Goal: Transaction & Acquisition: Obtain resource

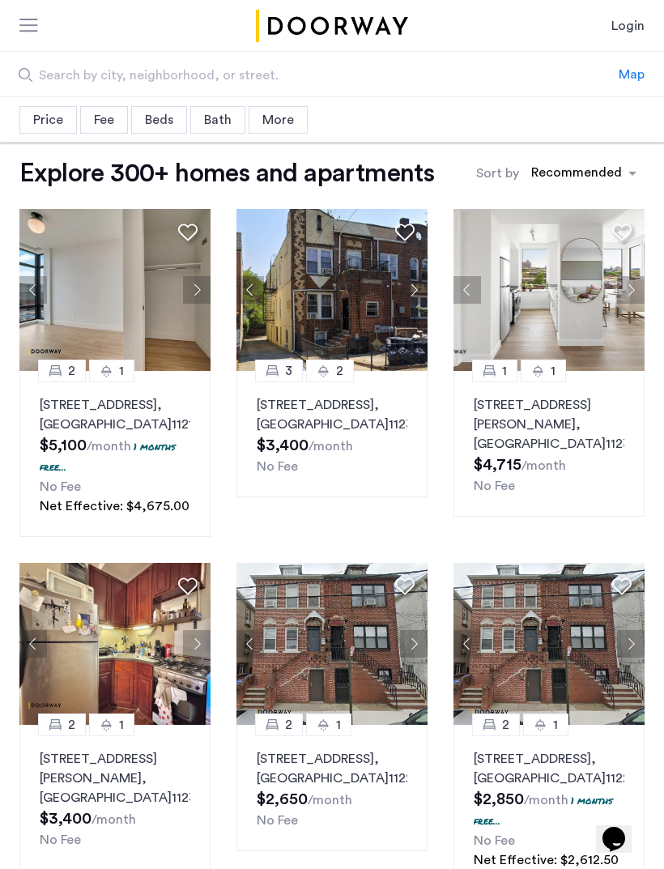
click at [159, 126] on div "Beds" at bounding box center [159, 120] width 56 height 28
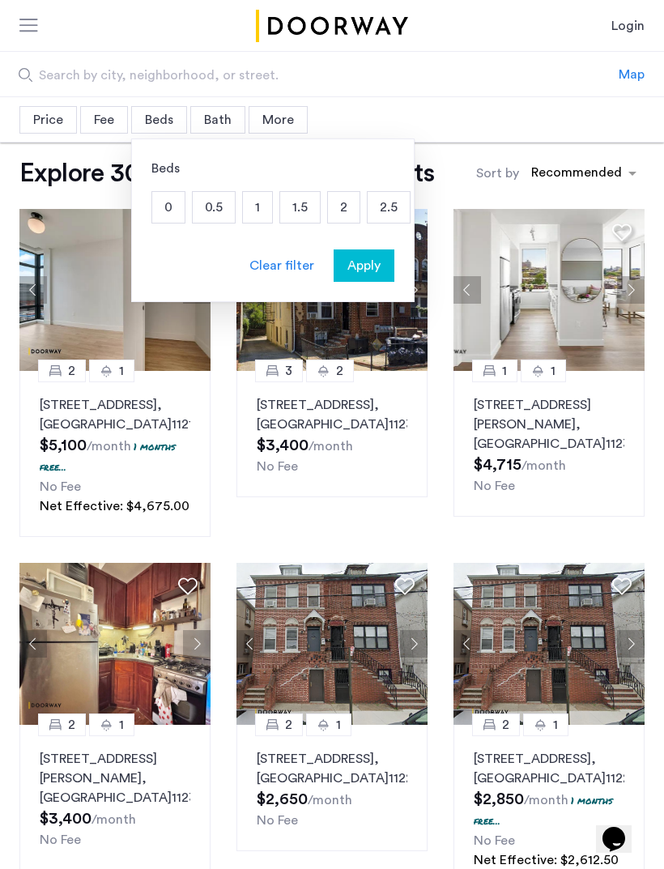
click at [176, 200] on p "0" at bounding box center [168, 207] width 32 height 31
click at [262, 198] on p "1" at bounding box center [257, 207] width 29 height 31
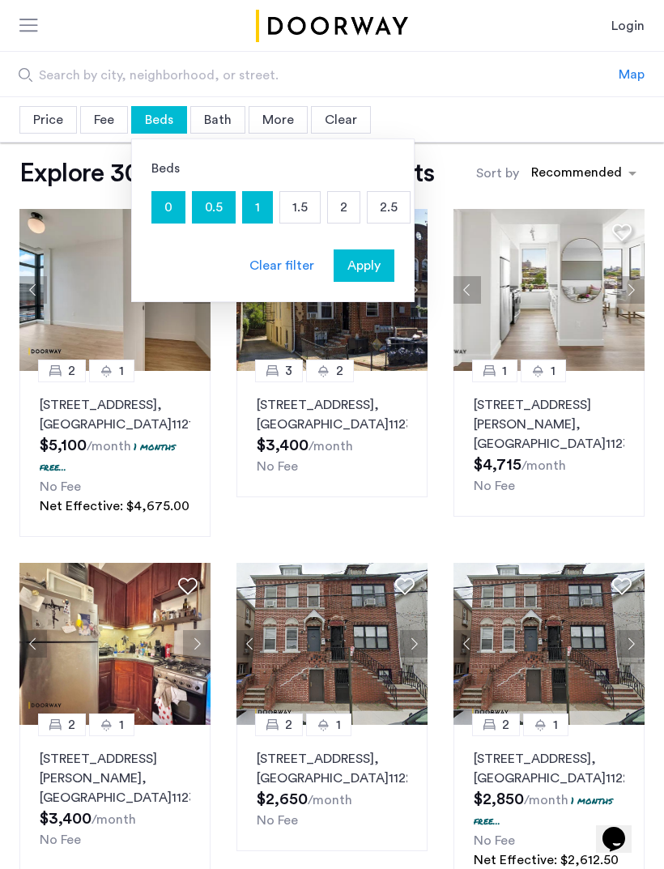
click at [376, 275] on span "Apply" at bounding box center [364, 265] width 33 height 19
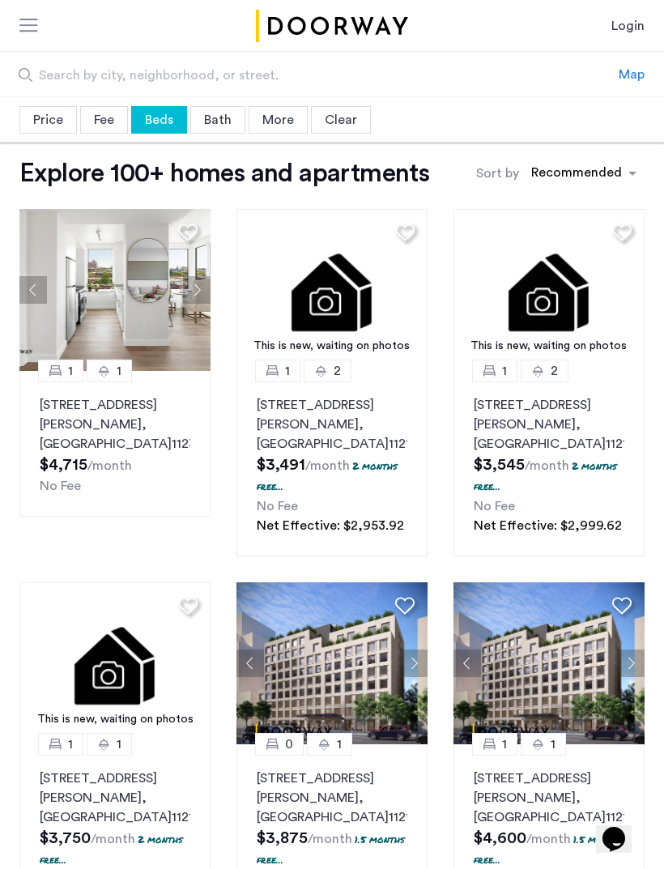
click at [224, 114] on div "Bath" at bounding box center [217, 120] width 55 height 28
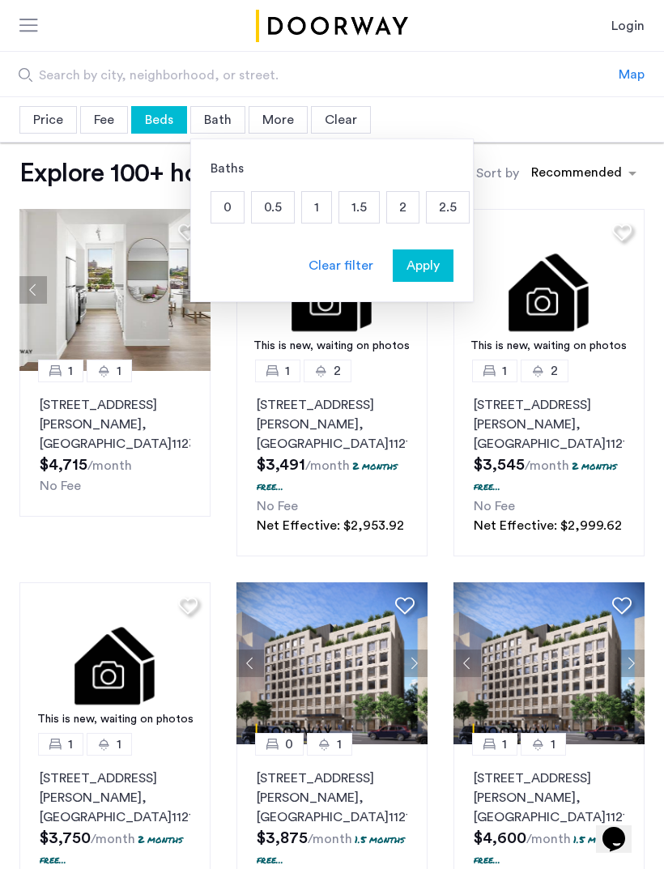
click at [330, 203] on p "1" at bounding box center [316, 207] width 29 height 31
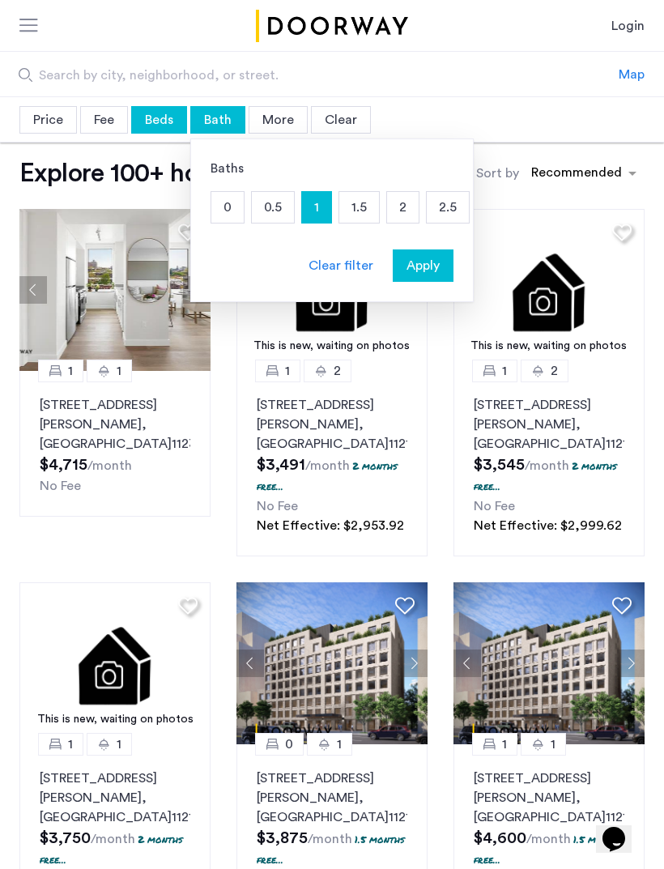
click at [433, 263] on span "Apply" at bounding box center [423, 265] width 33 height 19
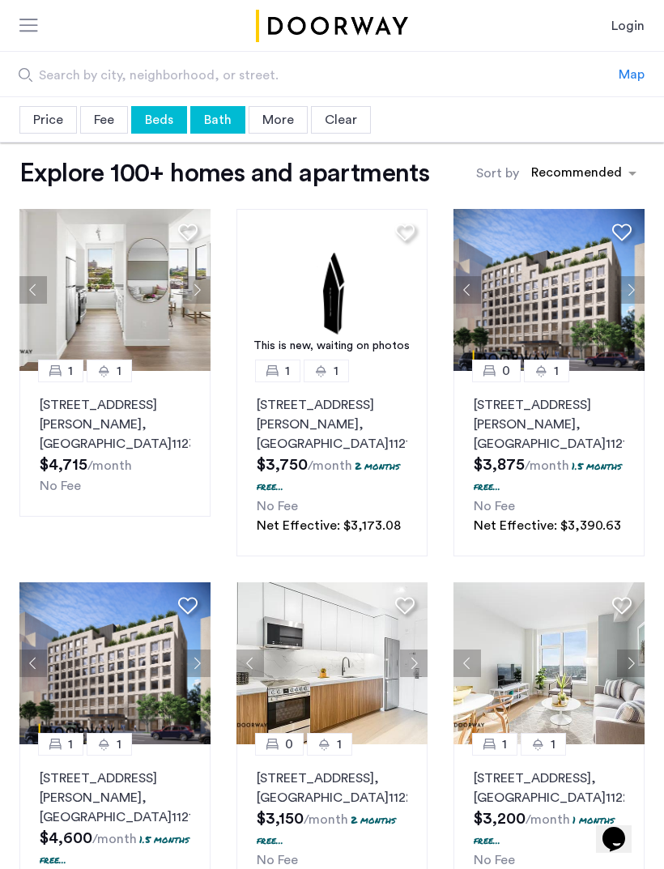
click at [595, 174] on div "sort-apartment" at bounding box center [577, 175] width 96 height 22
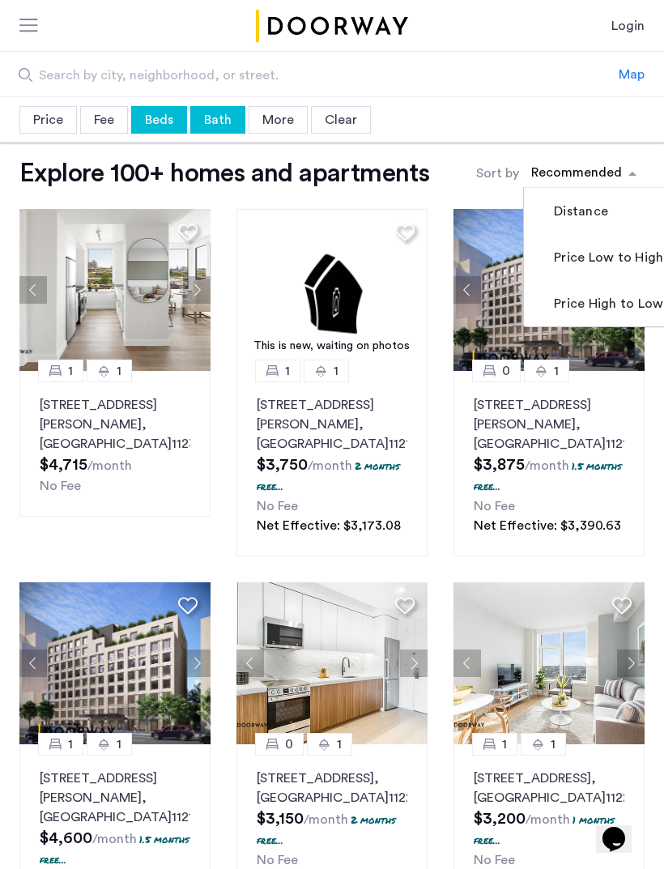
click at [599, 261] on label "Price Low to High" at bounding box center [607, 257] width 113 height 19
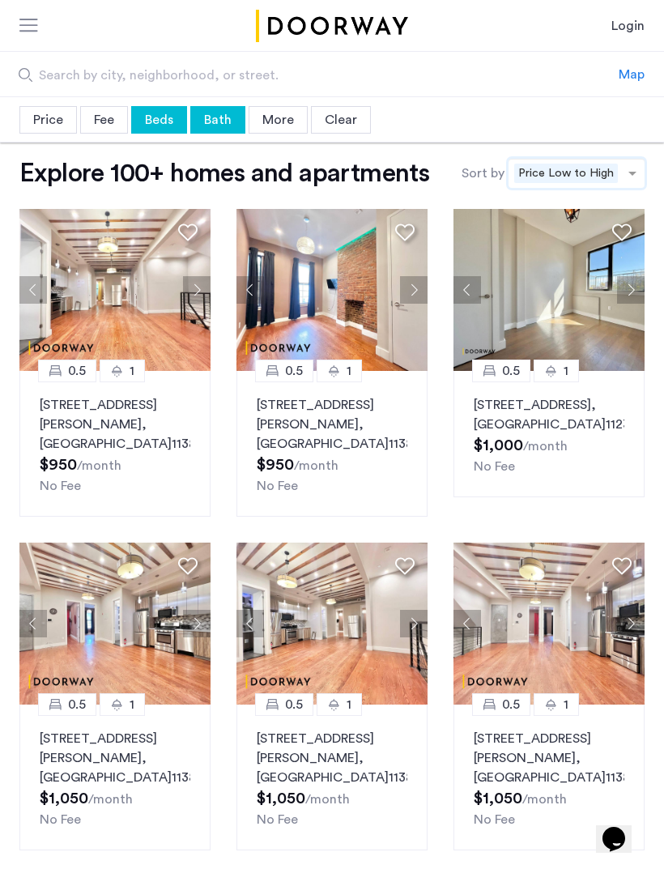
click at [285, 119] on div "More" at bounding box center [278, 120] width 59 height 28
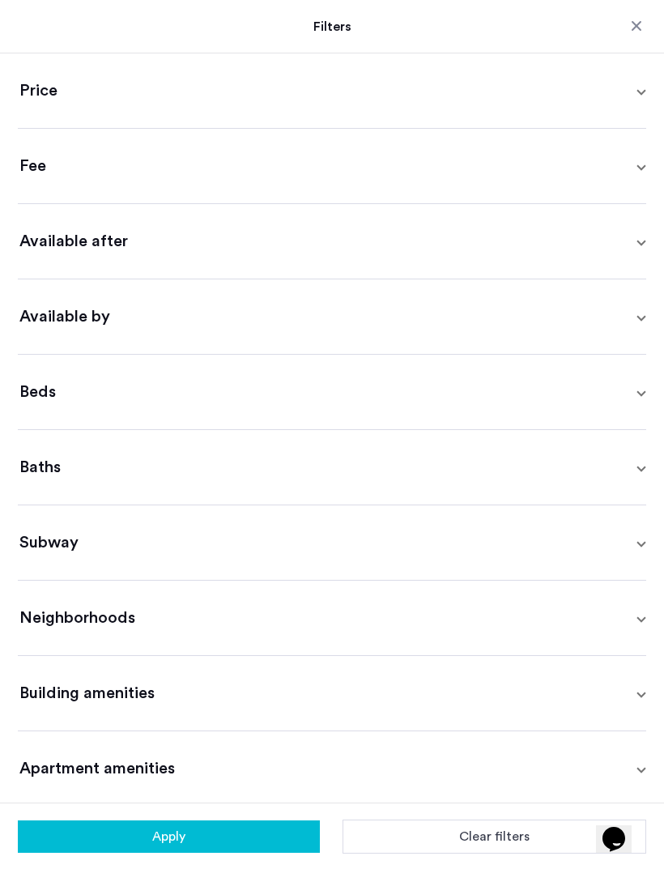
click at [634, 388] on span "Beds" at bounding box center [328, 392] width 619 height 23
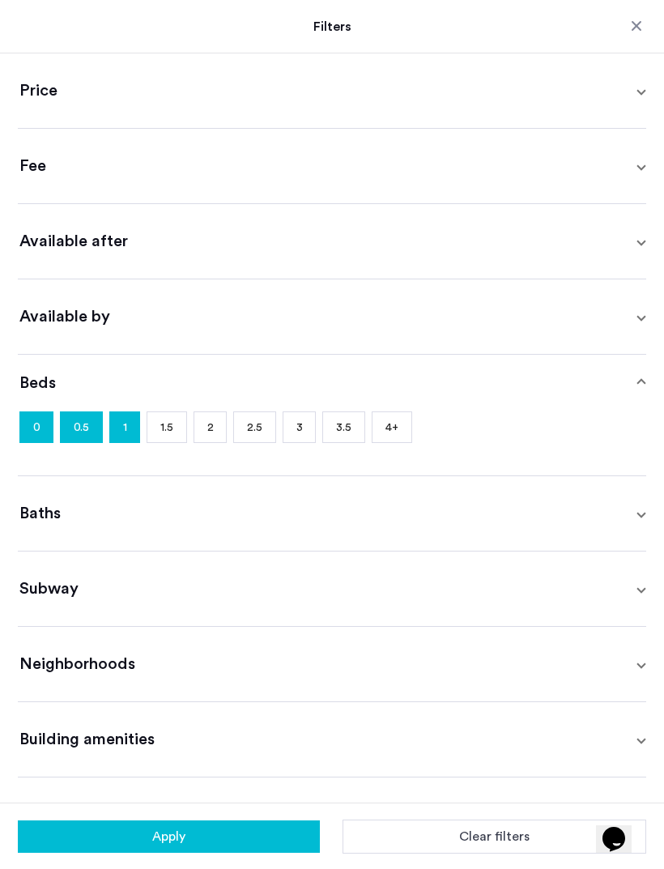
click at [630, 374] on span "Beds" at bounding box center [328, 383] width 619 height 23
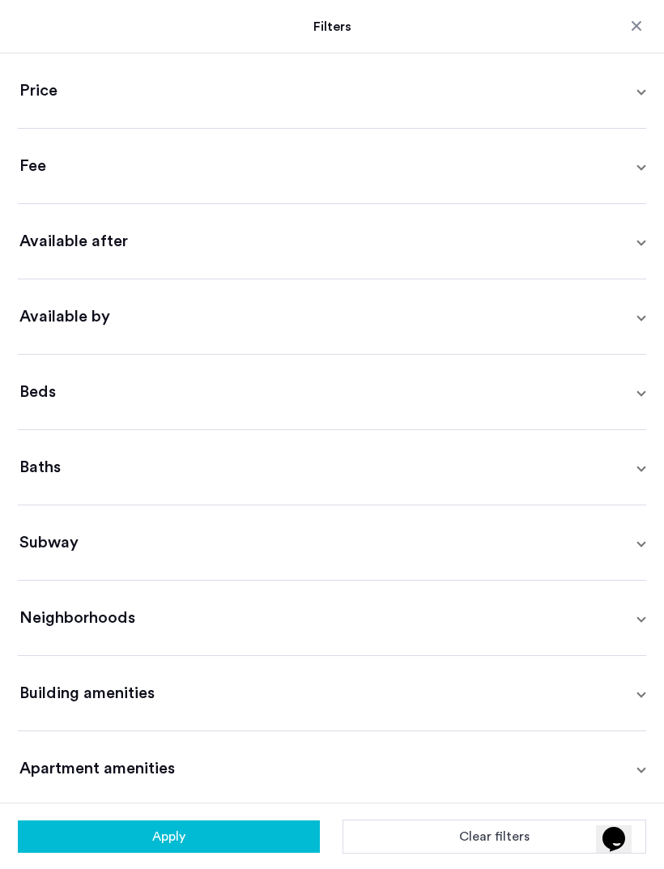
click at [632, 24] on button "Close filters" at bounding box center [637, 26] width 16 height 16
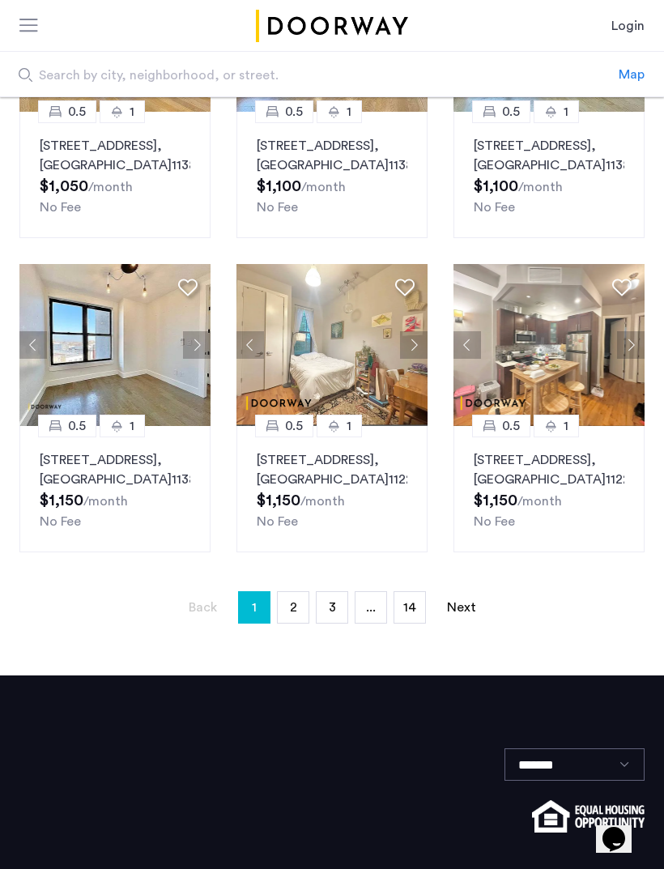
scroll to position [982, 0]
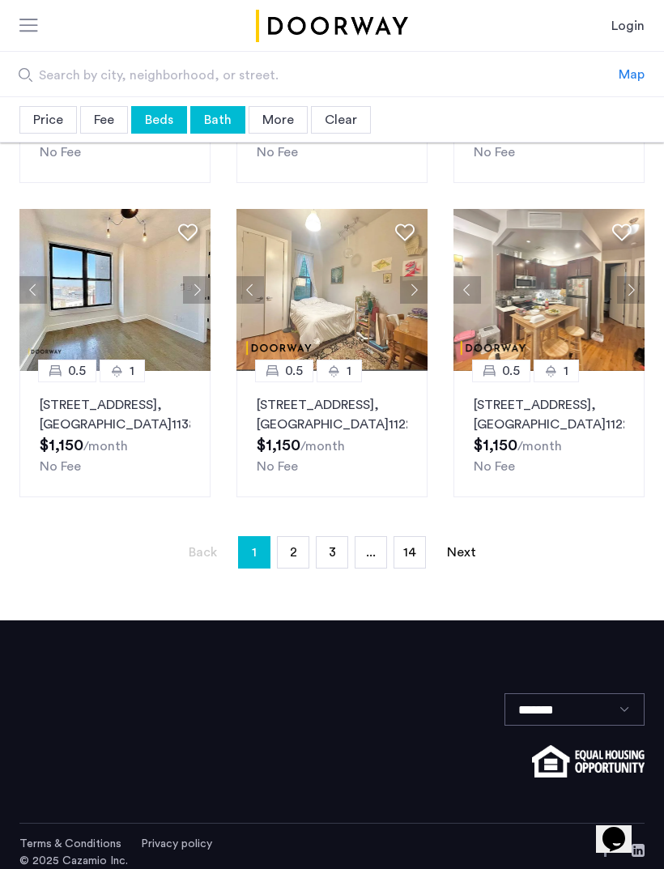
click at [330, 559] on span "3" at bounding box center [332, 552] width 7 height 13
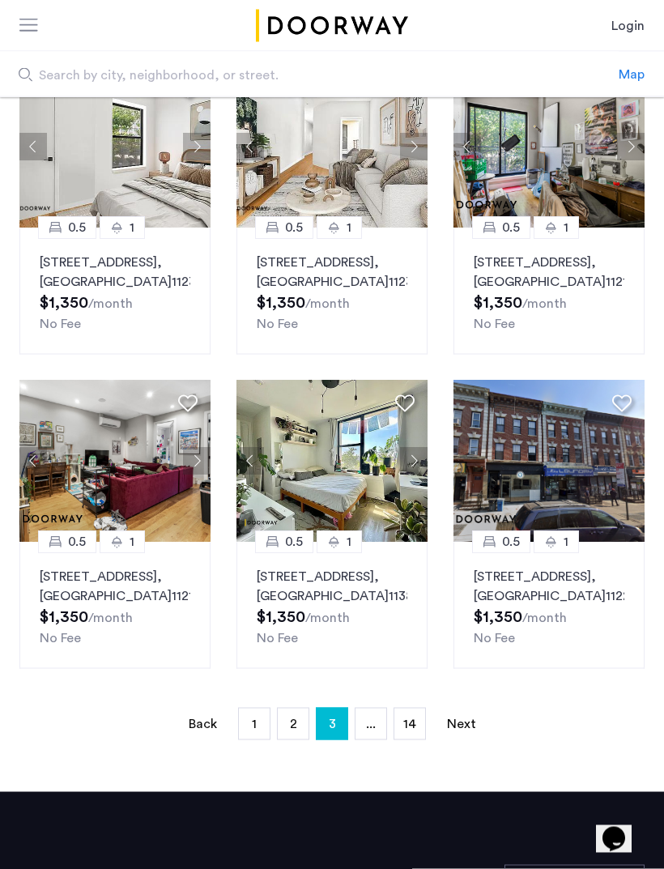
scroll to position [982, 0]
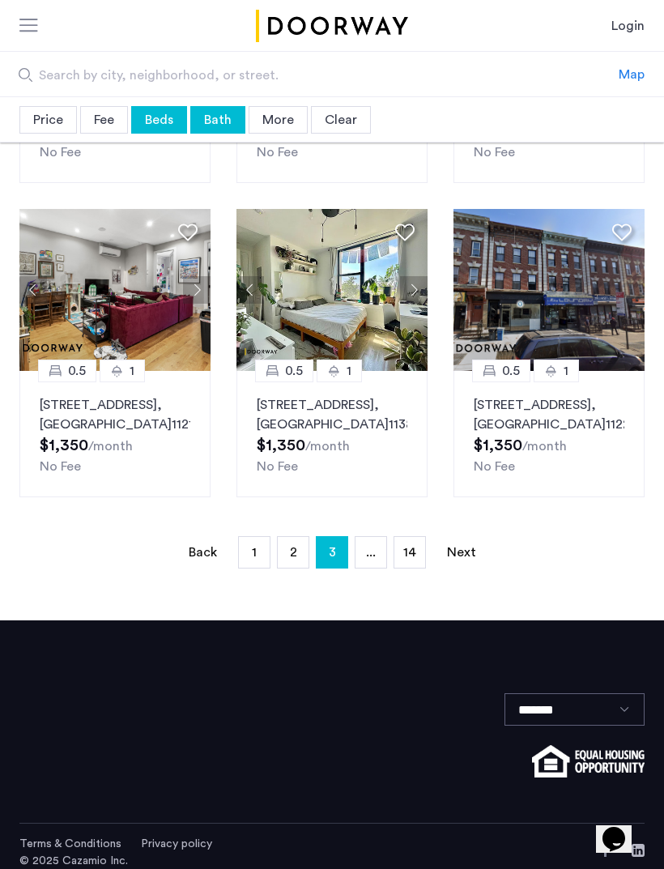
click at [368, 559] on span "..." at bounding box center [371, 552] width 10 height 13
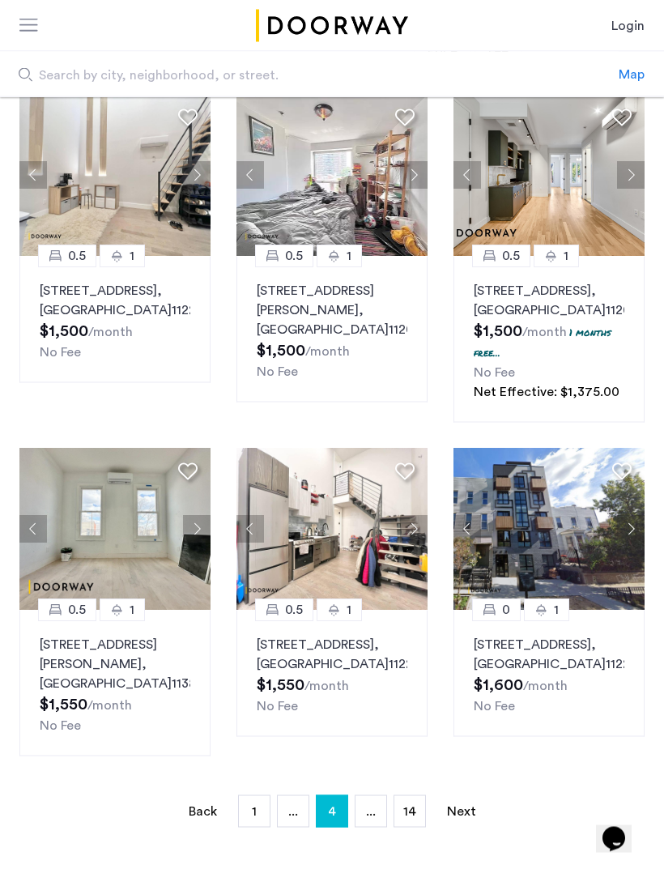
scroll to position [1021, 0]
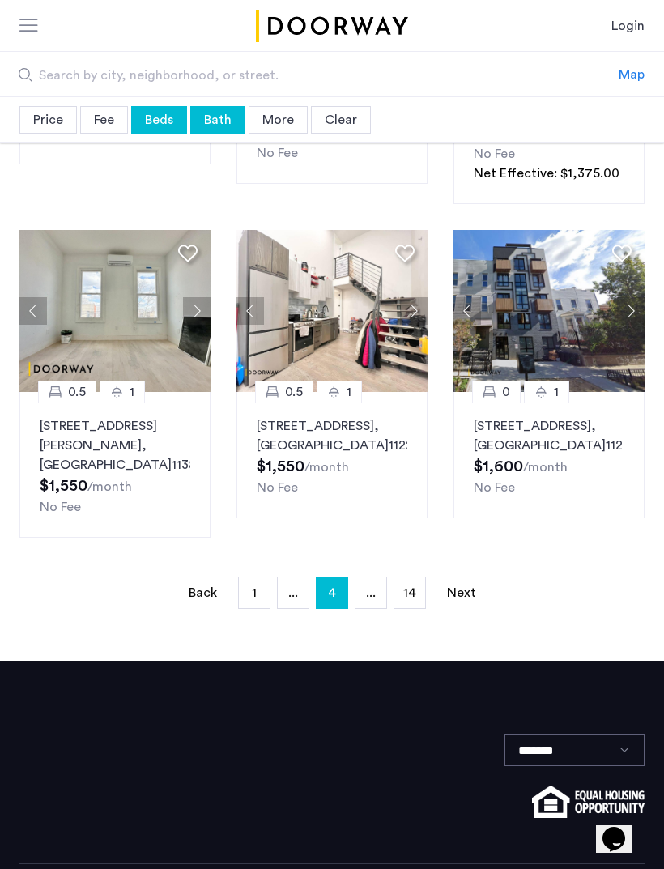
click at [538, 422] on p "[STREET_ADDRESS]" at bounding box center [549, 435] width 151 height 39
